Goal: Task Accomplishment & Management: Use online tool/utility

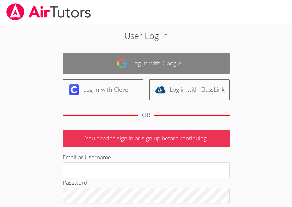
click at [115, 67] on link "Log in with Google" at bounding box center [146, 63] width 167 height 21
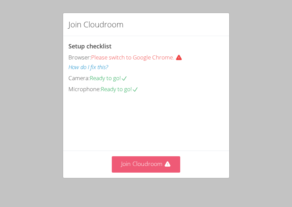
click at [149, 166] on button "Join Cloudroom" at bounding box center [146, 164] width 68 height 16
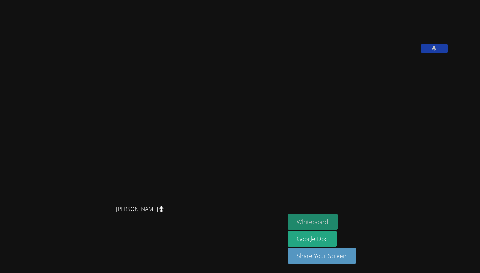
click at [291, 206] on button "Whiteboard" at bounding box center [313, 222] width 50 height 16
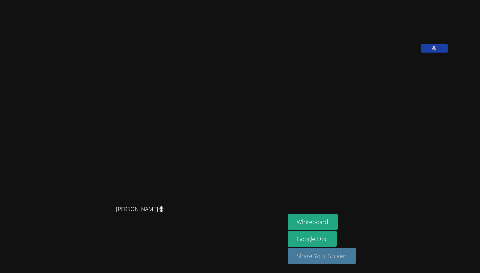
click at [291, 206] on button "Share Your Screen" at bounding box center [322, 256] width 69 height 16
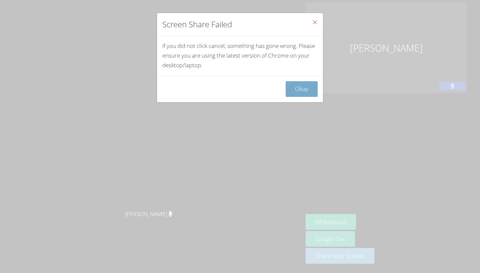
click at [291, 90] on button "Okay" at bounding box center [302, 89] width 32 height 16
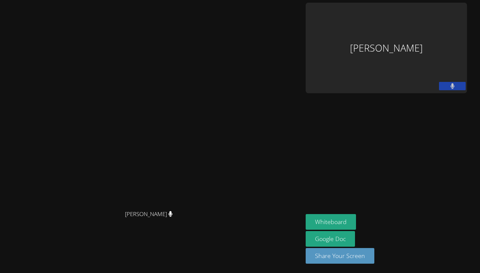
click at [291, 58] on div "[PERSON_NAME]" at bounding box center [386, 48] width 161 height 91
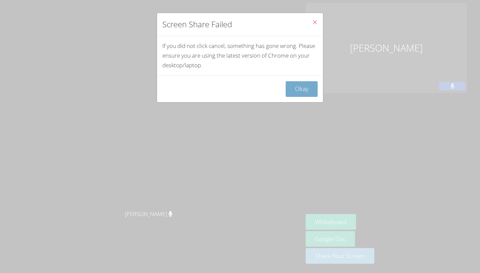
click at [291, 89] on button "Okay" at bounding box center [302, 89] width 32 height 16
click at [291, 91] on button "Okay" at bounding box center [302, 89] width 32 height 16
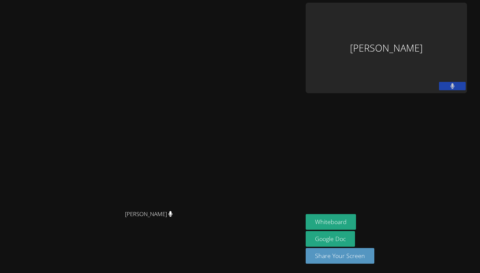
click at [291, 57] on div "[PERSON_NAME]" at bounding box center [386, 48] width 161 height 91
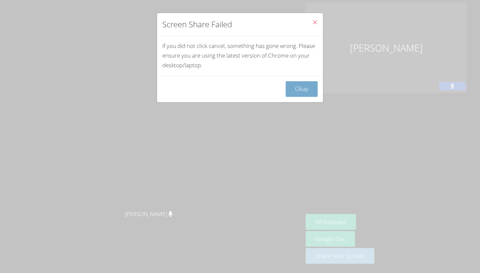
click at [291, 85] on button "Okay" at bounding box center [302, 89] width 32 height 16
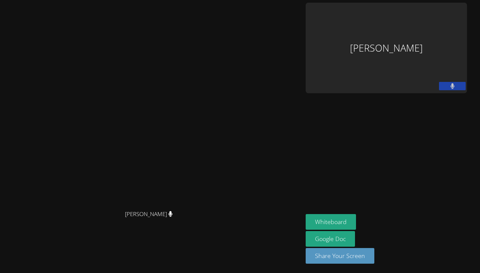
click at [291, 29] on div "Kimora Knox" at bounding box center [386, 48] width 161 height 91
